Goal: Information Seeking & Learning: Learn about a topic

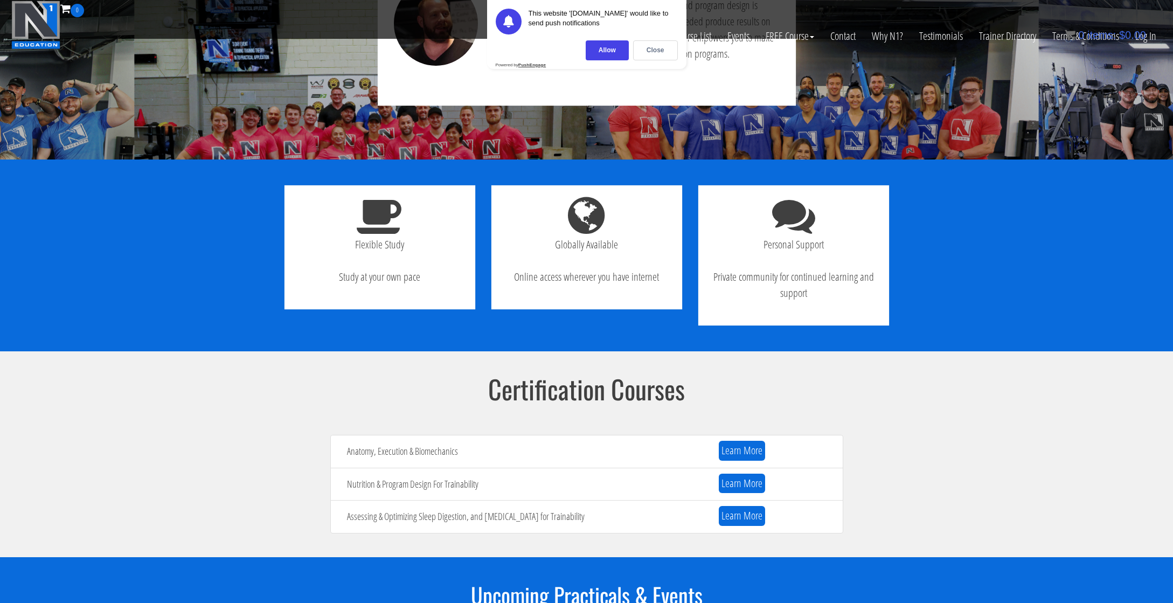
scroll to position [1008, 0]
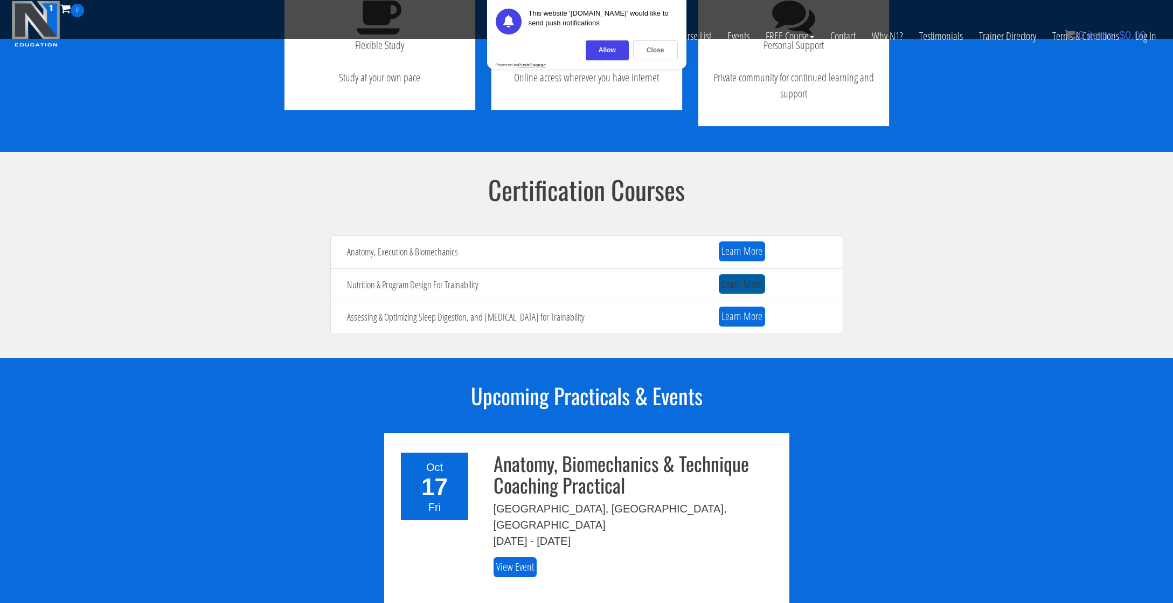
click at [748, 283] on link "Learn More" at bounding box center [742, 284] width 46 height 20
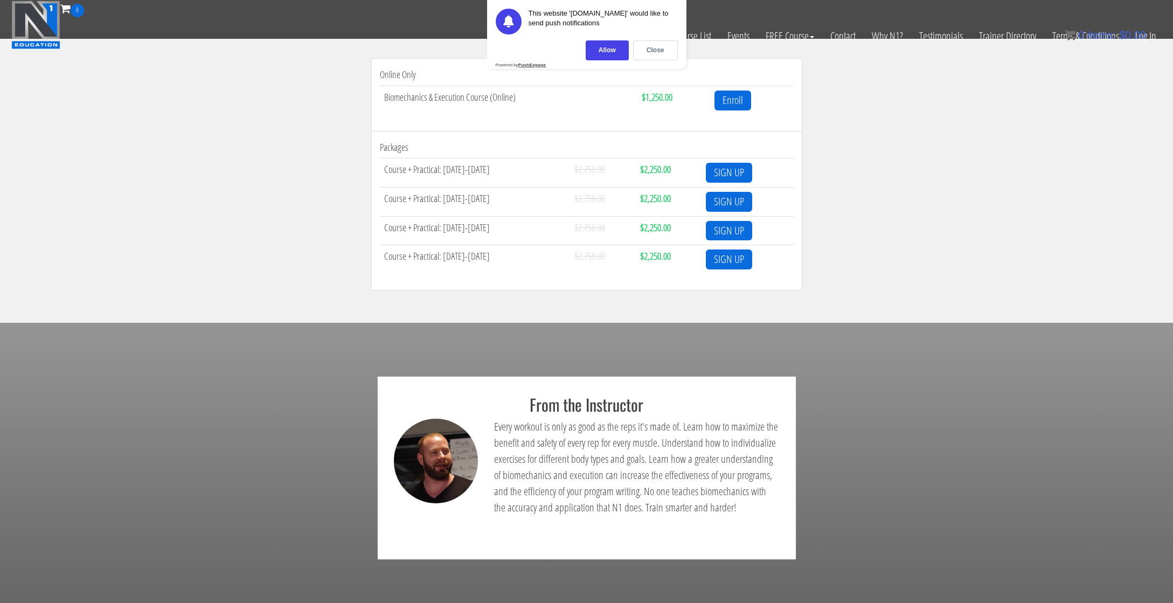
scroll to position [262, 0]
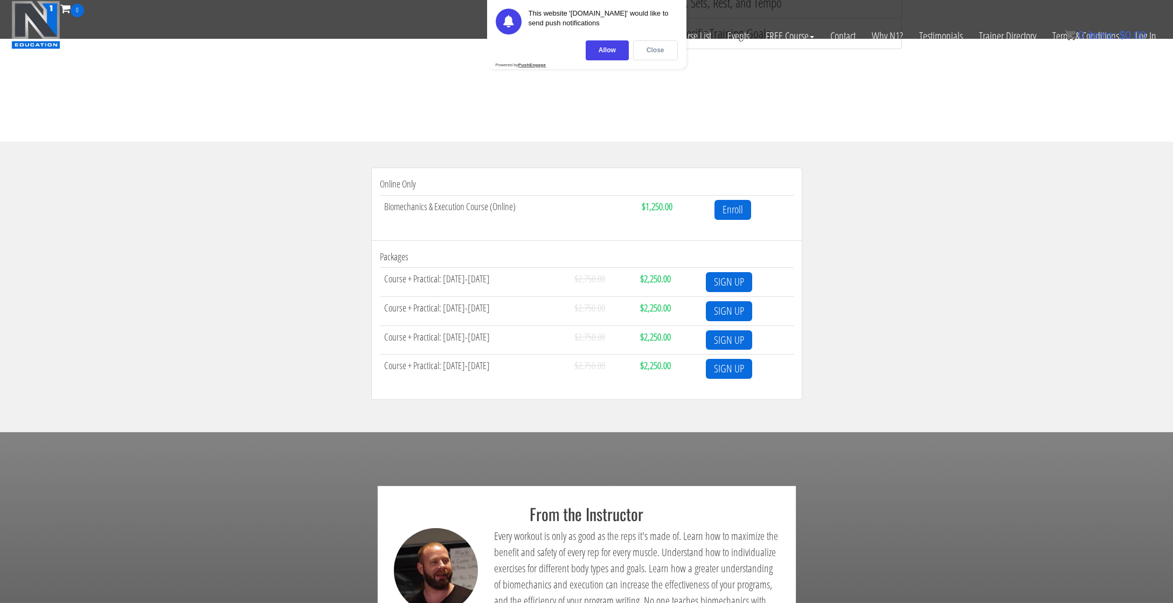
click at [660, 50] on div "Close" at bounding box center [655, 50] width 45 height 20
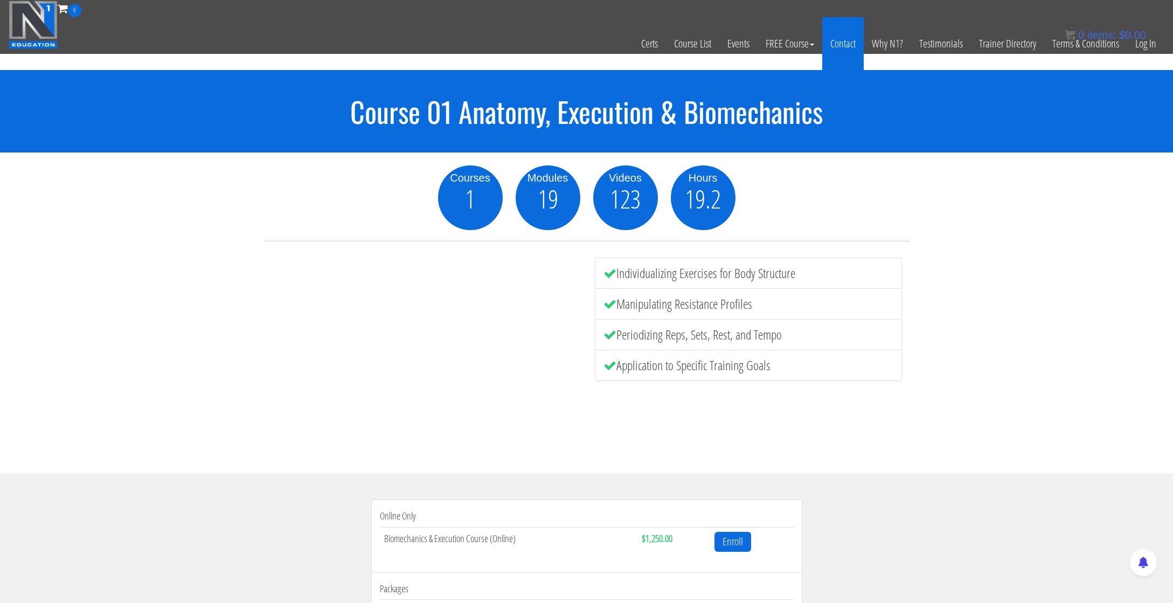
scroll to position [0, 0]
click at [738, 43] on link "Events" at bounding box center [738, 43] width 38 height 53
click at [696, 43] on link "Course List" at bounding box center [692, 43] width 53 height 53
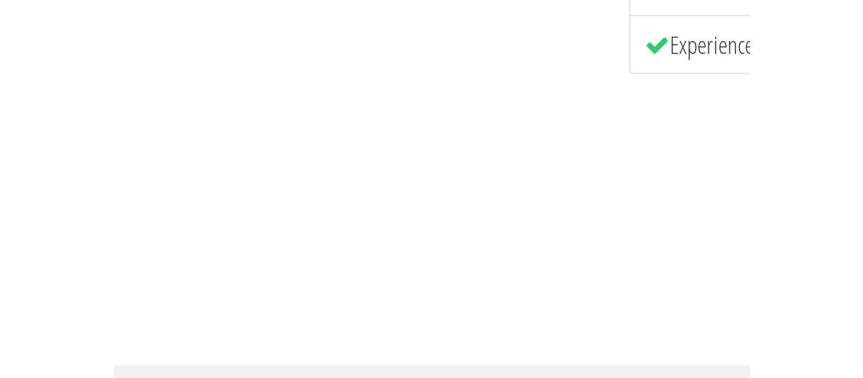
scroll to position [100, 0]
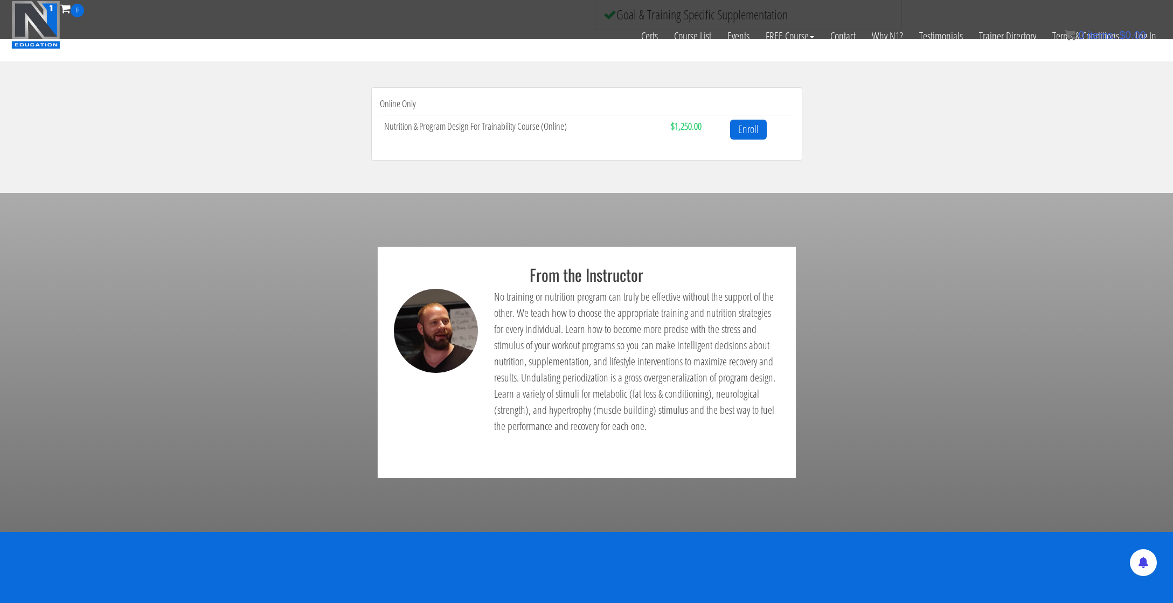
scroll to position [80, 0]
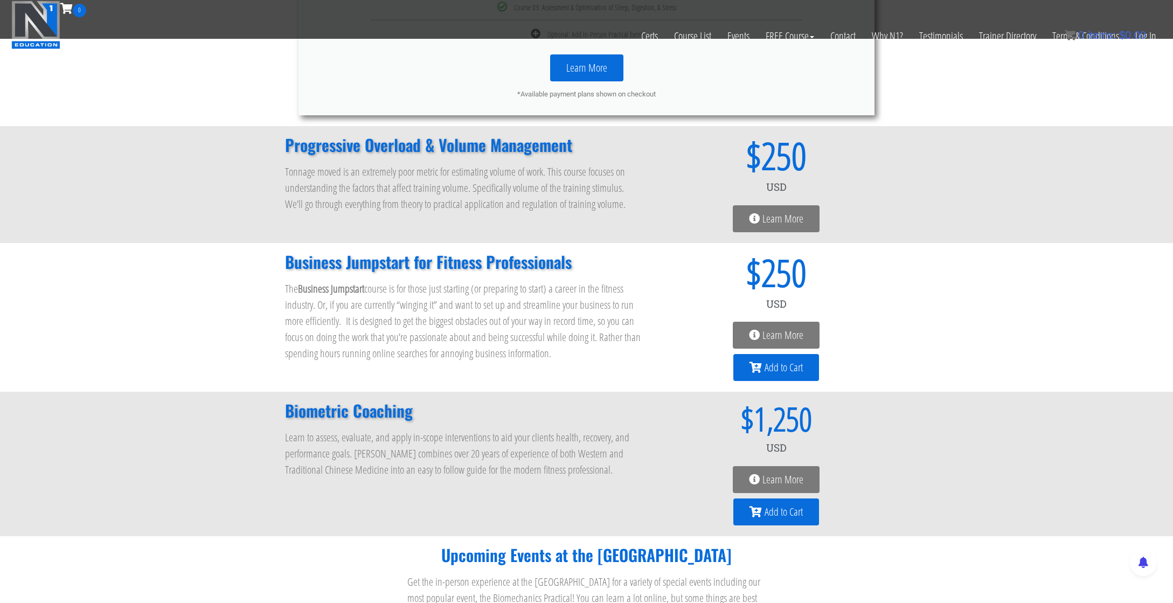
scroll to position [916, 0]
